Goal: Task Accomplishment & Management: Manage account settings

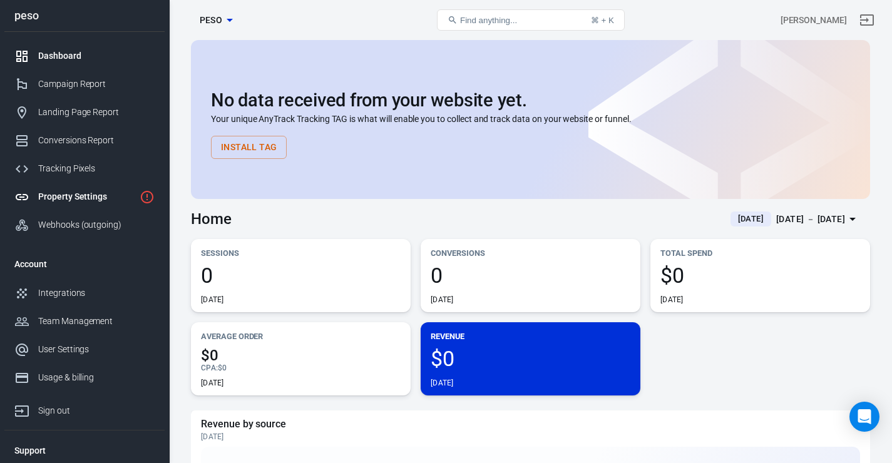
click at [76, 203] on div "Property Settings" at bounding box center [86, 196] width 96 height 13
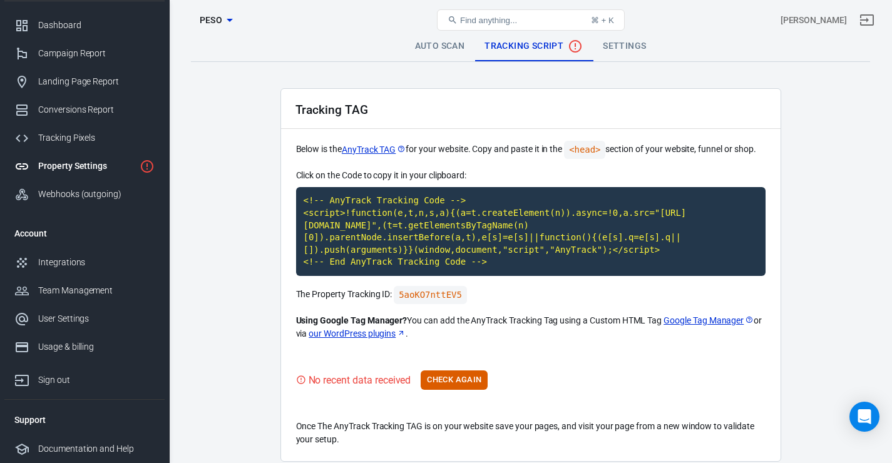
click at [217, 18] on span "peso" at bounding box center [211, 21] width 23 height 16
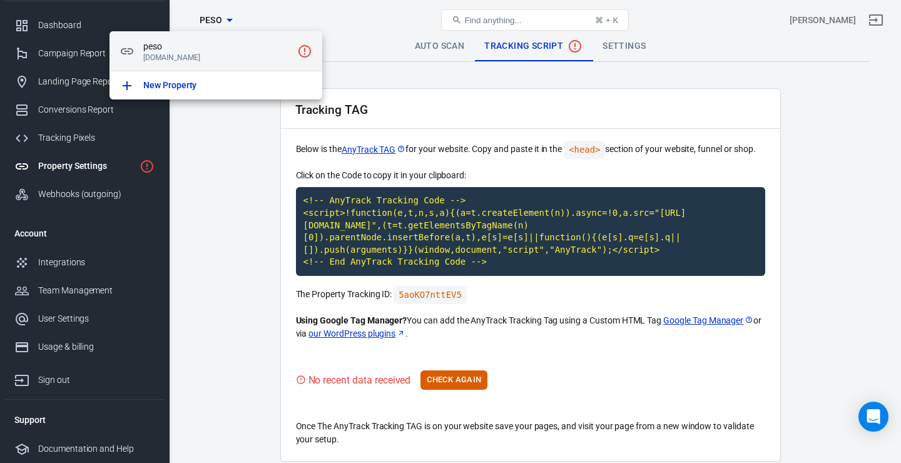
click at [277, 48] on span "peso" at bounding box center [217, 46] width 149 height 13
click at [227, 195] on div at bounding box center [450, 231] width 901 height 463
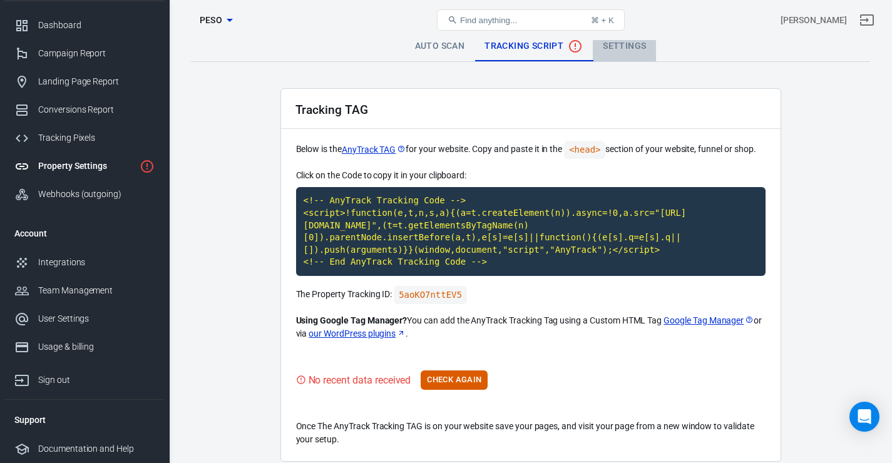
click at [618, 44] on link "Settings" at bounding box center [624, 46] width 63 height 30
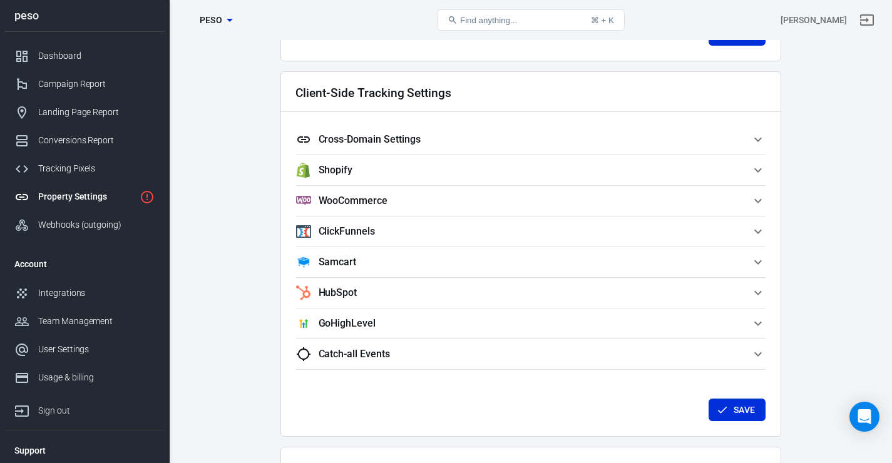
scroll to position [1069, 0]
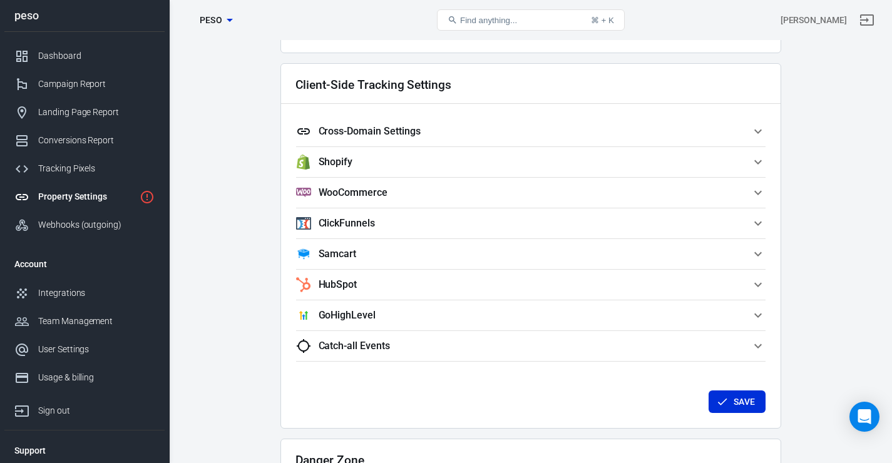
click at [565, 349] on span "Catch-all Events" at bounding box center [523, 346] width 454 height 15
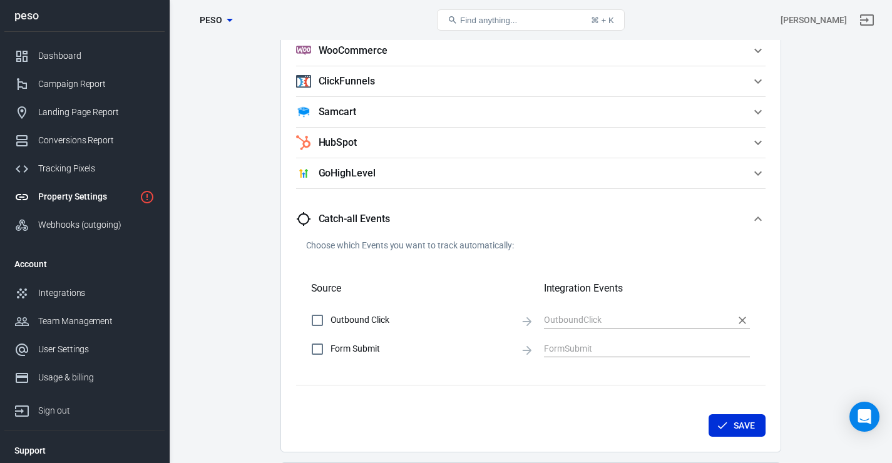
scroll to position [1219, 0]
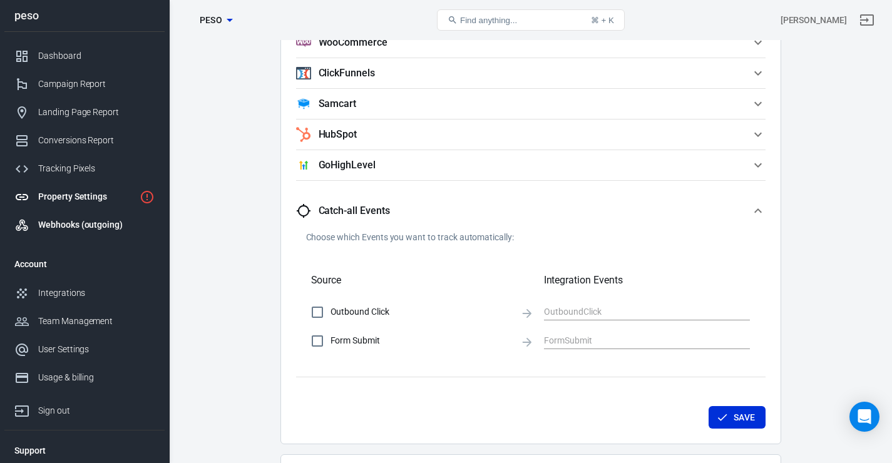
click at [118, 232] on div "Webhooks (outgoing)" at bounding box center [96, 224] width 116 height 13
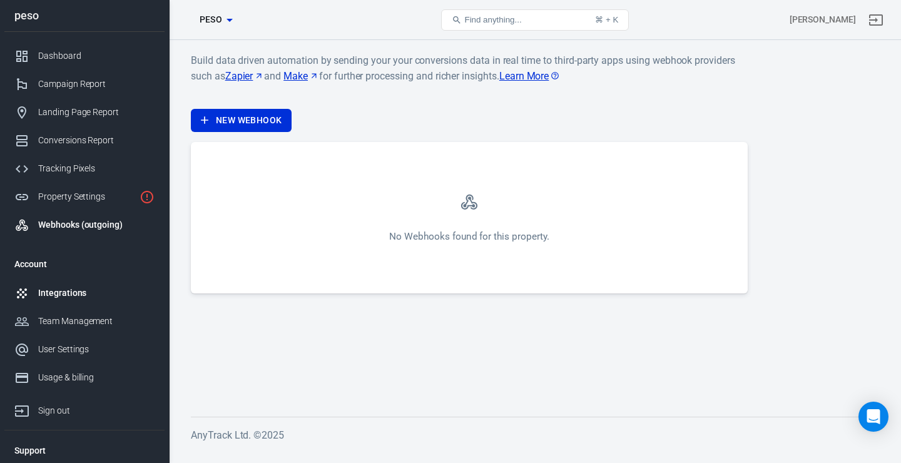
click at [110, 288] on link "Integrations" at bounding box center [84, 293] width 160 height 28
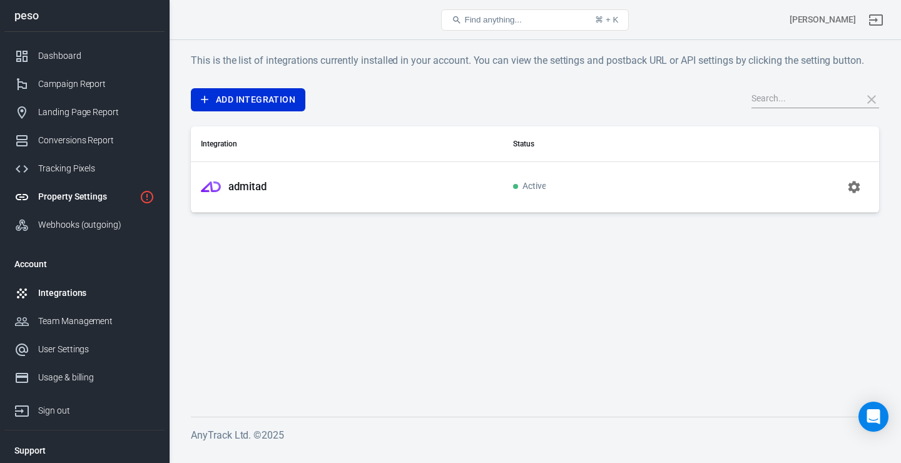
click at [88, 197] on div "Property Settings" at bounding box center [86, 196] width 96 height 13
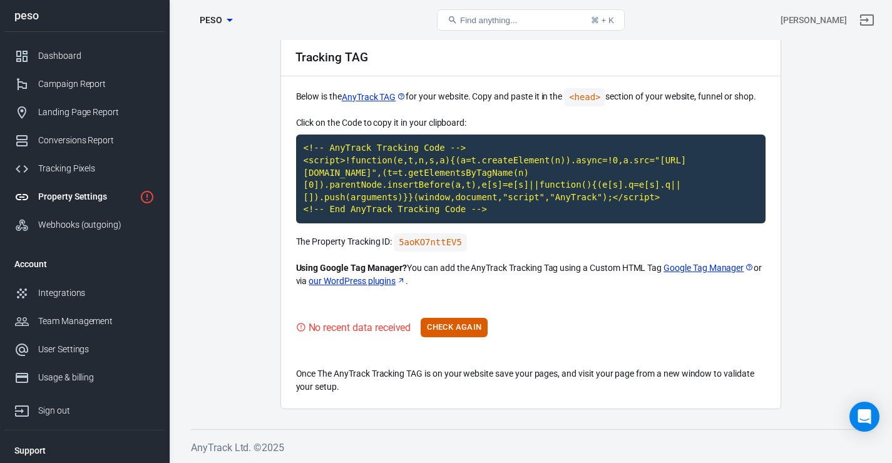
scroll to position [63, 0]
click at [609, 244] on p "The Property Tracking ID: 5aoKO7nttEV5" at bounding box center [531, 243] width 470 height 18
click at [453, 245] on code "5aoKO7nttEV5" at bounding box center [430, 243] width 73 height 18
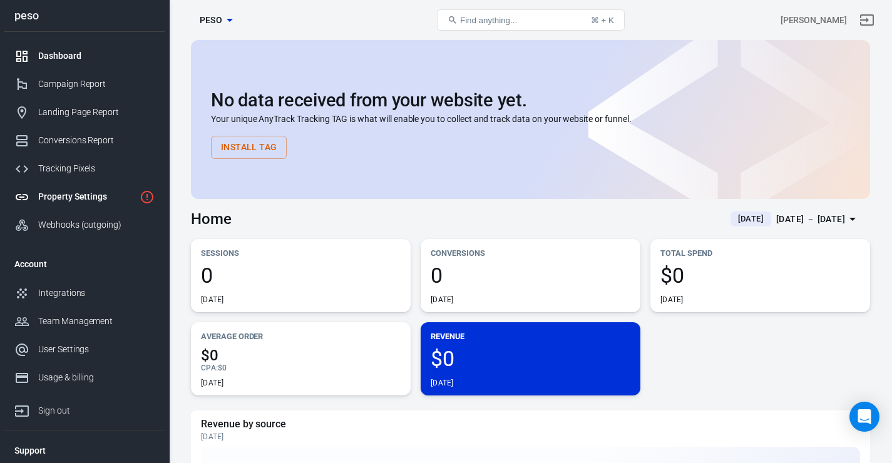
click at [41, 203] on div "Property Settings" at bounding box center [86, 196] width 96 height 13
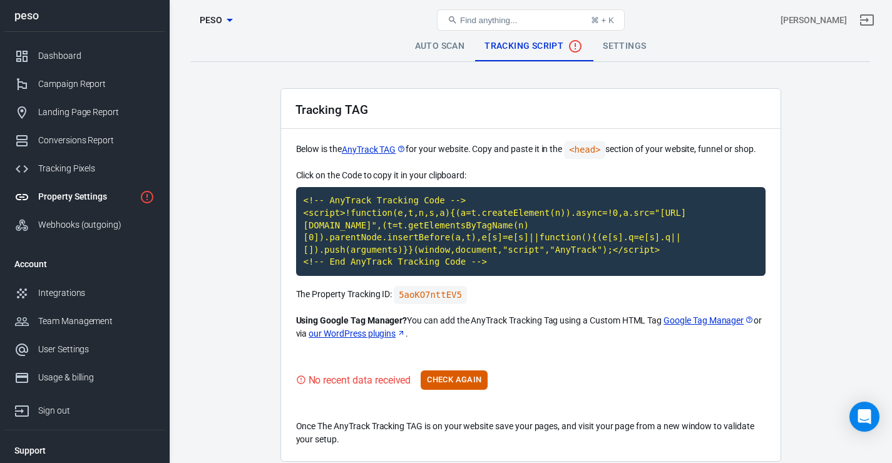
scroll to position [63, 0]
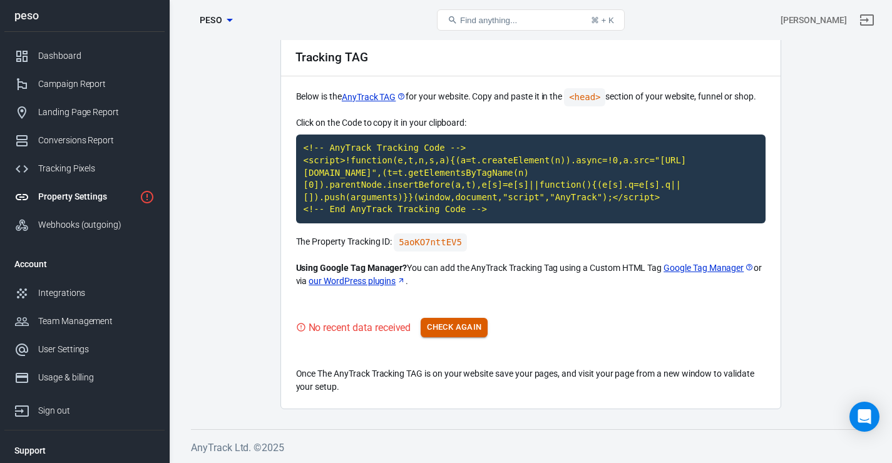
click at [462, 322] on button "Check Again" at bounding box center [454, 327] width 67 height 19
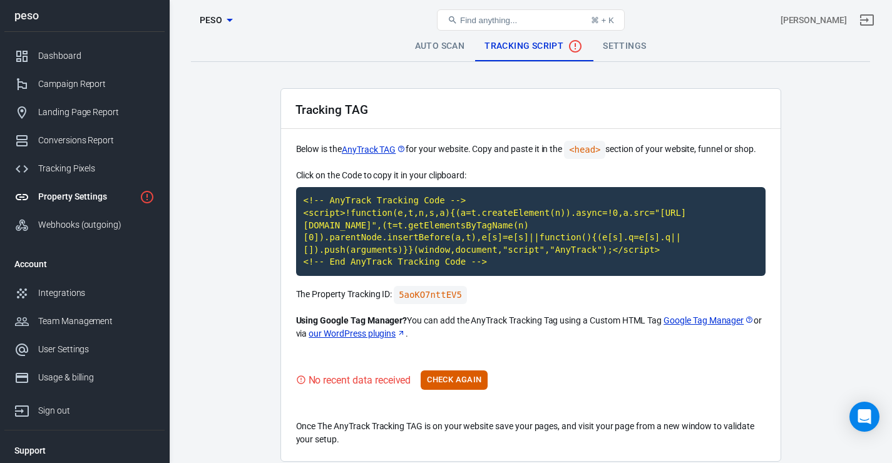
click at [638, 53] on link "Settings" at bounding box center [624, 46] width 63 height 30
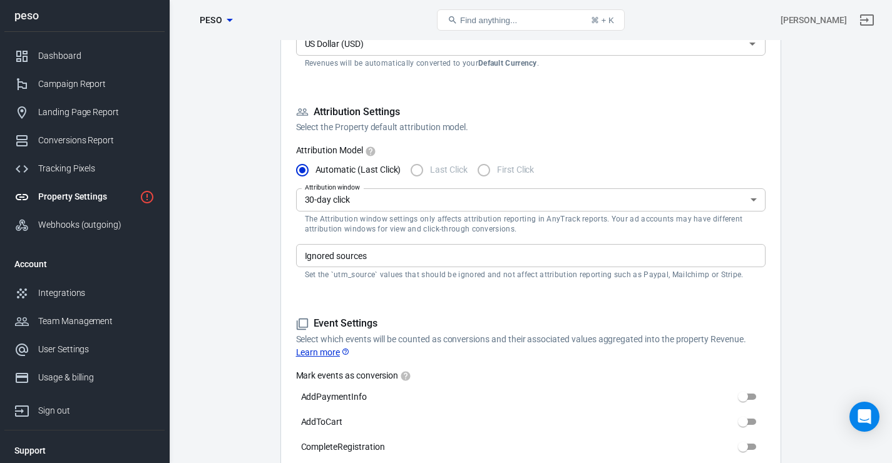
scroll to position [315, 0]
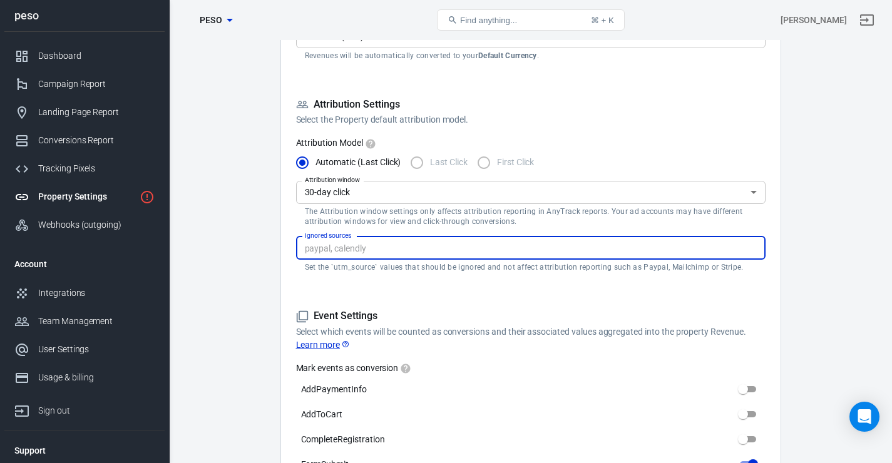
click at [425, 249] on input "Ignored sources" at bounding box center [530, 248] width 460 height 16
click at [435, 287] on form "Property Settings Name peso Name What should we call your Property? Give it a m…" at bounding box center [531, 288] width 470 height 1028
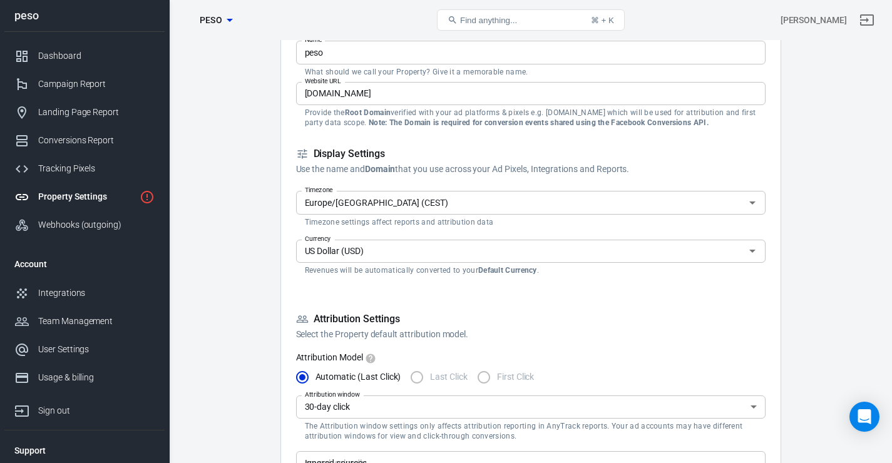
scroll to position [0, 0]
